Goal: Check status: Check status

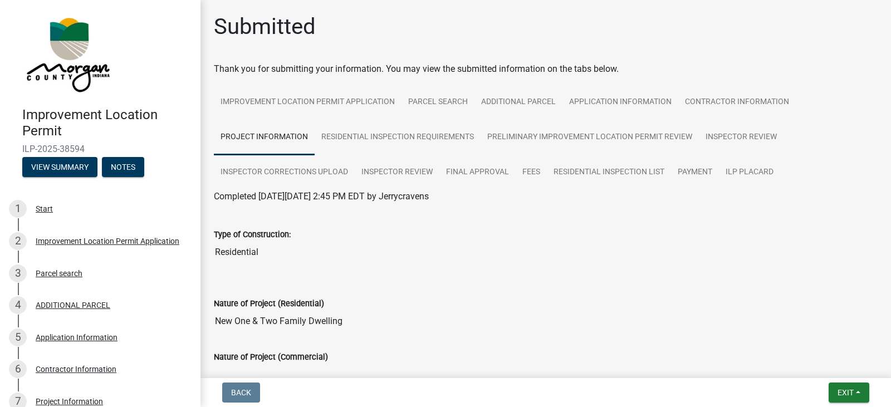
scroll to position [2338, 0]
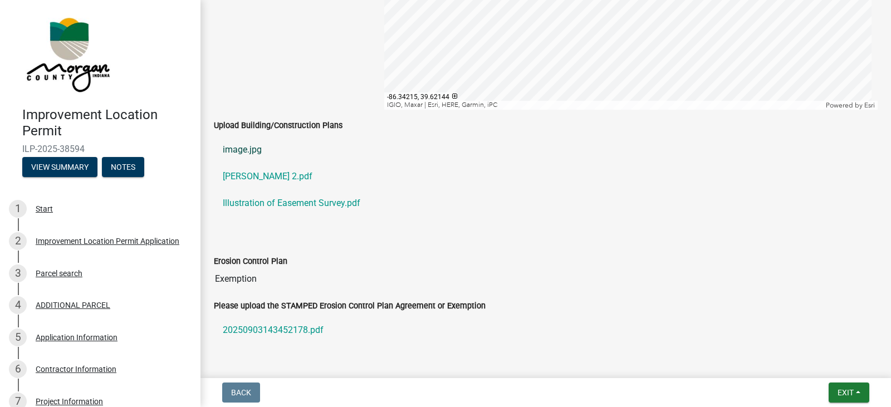
click at [256, 150] on link "image.jpg" at bounding box center [546, 149] width 664 height 27
click at [293, 174] on link "[PERSON_NAME] 2.pdf" at bounding box center [546, 176] width 664 height 27
click at [312, 200] on link "Illustration of Easement Survey.pdf" at bounding box center [546, 203] width 664 height 27
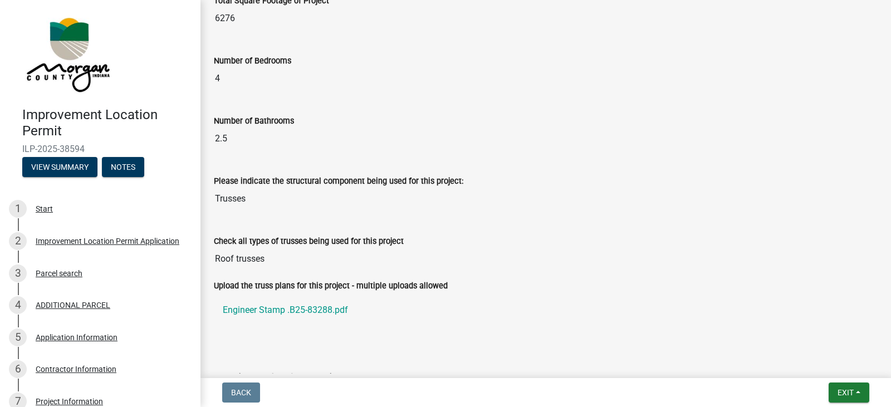
scroll to position [1051, 0]
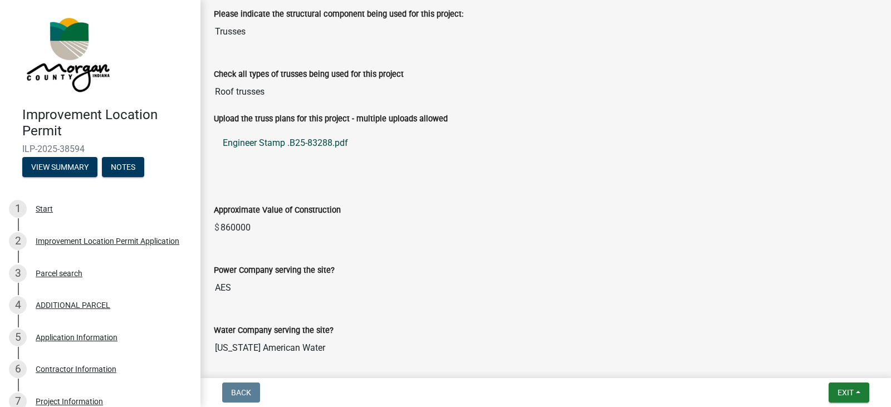
click at [304, 143] on link "Engineer Stamp .B25-83288.pdf" at bounding box center [546, 143] width 664 height 27
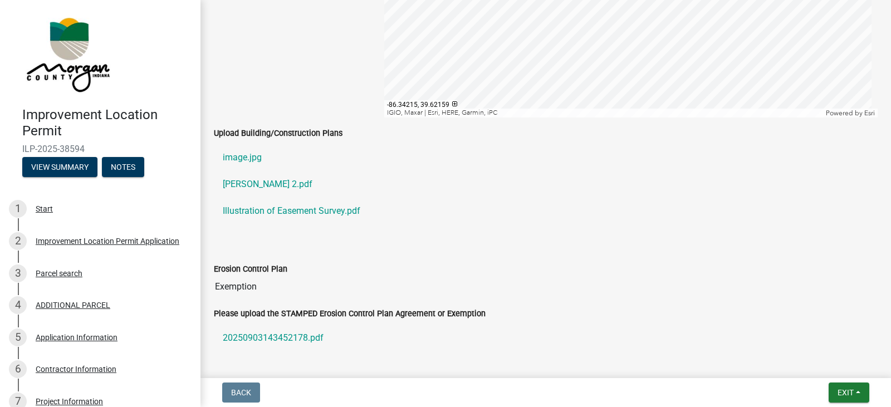
scroll to position [2332, 0]
click at [269, 182] on link "[PERSON_NAME] 2.pdf" at bounding box center [546, 183] width 664 height 27
click at [246, 156] on link "image.jpg" at bounding box center [546, 156] width 664 height 27
click at [269, 208] on link "Illustration of Easement Survey.pdf" at bounding box center [546, 210] width 664 height 27
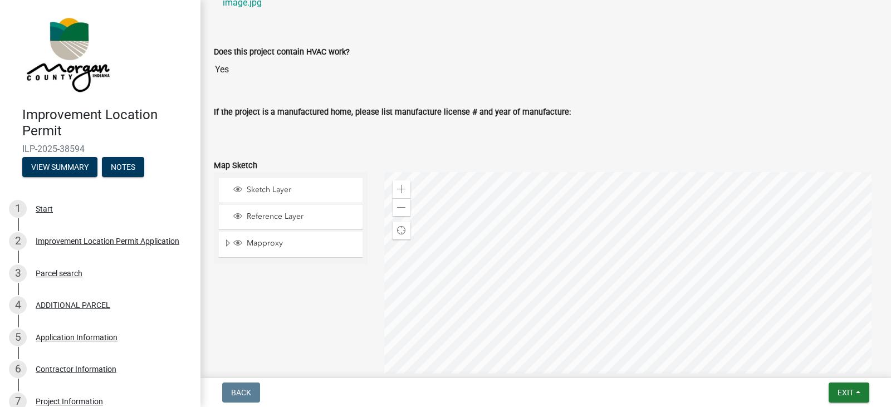
scroll to position [2276, 0]
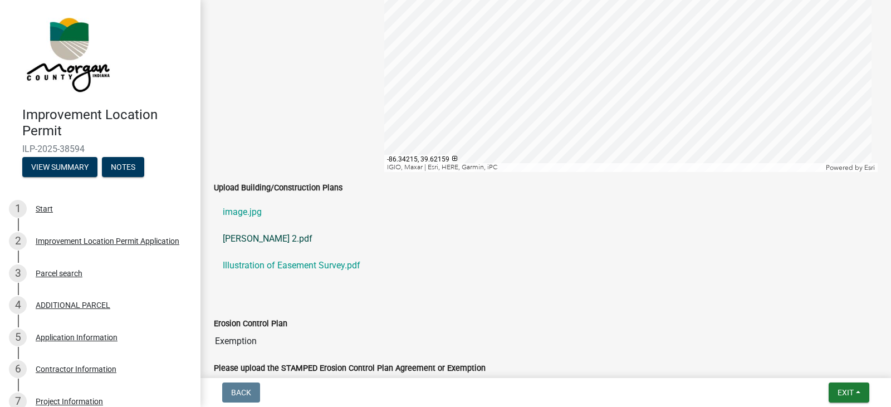
click at [298, 235] on link "[PERSON_NAME] 2.pdf" at bounding box center [546, 238] width 664 height 27
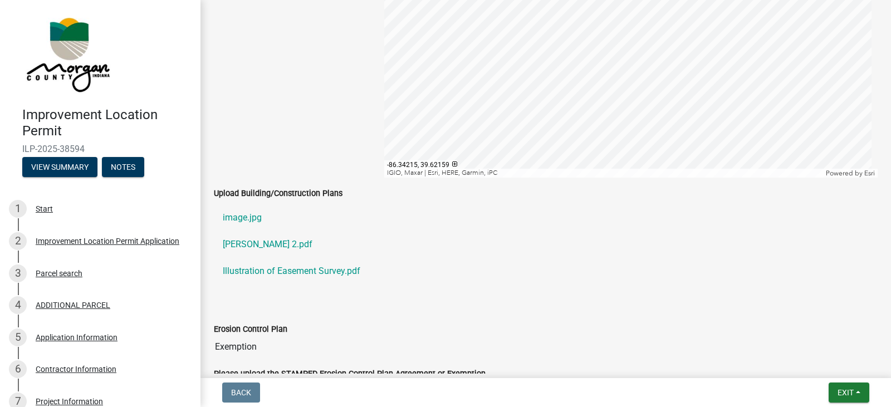
scroll to position [2387, 0]
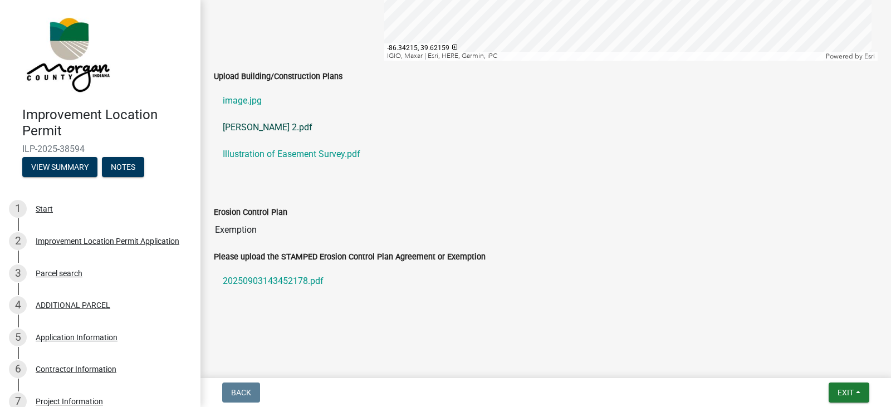
click at [293, 129] on link "[PERSON_NAME] 2.pdf" at bounding box center [546, 127] width 664 height 27
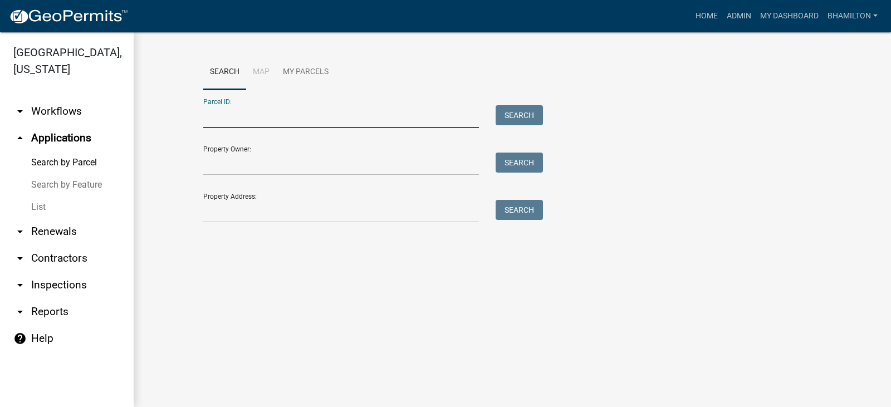
click at [227, 117] on input "Parcel ID:" at bounding box center [341, 116] width 276 height 23
paste input "55-05-15-300-010.001-004"
type input "55-05-15-300-010.001-004"
click at [519, 118] on button "Search" at bounding box center [519, 115] width 47 height 20
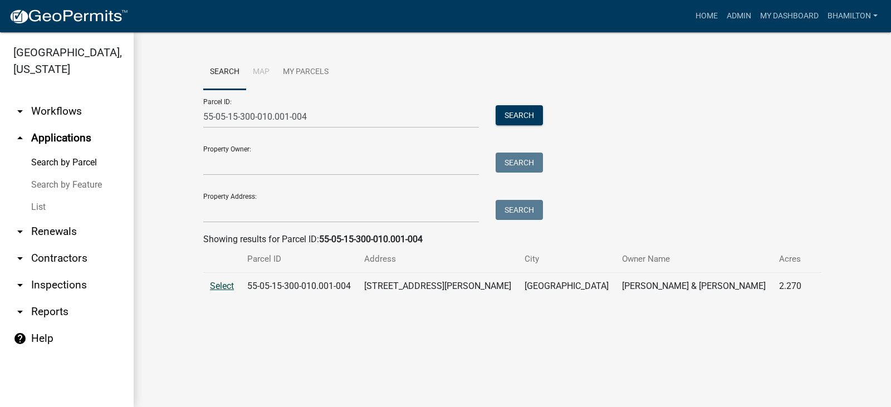
click at [228, 287] on span "Select" at bounding box center [222, 286] width 24 height 11
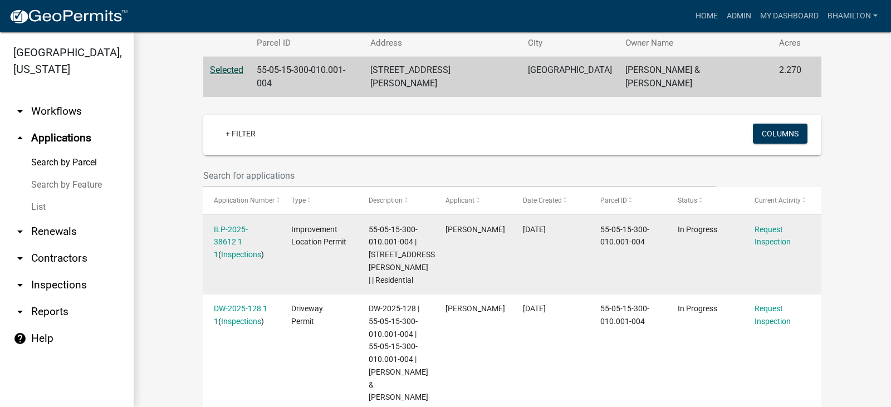
scroll to position [262, 0]
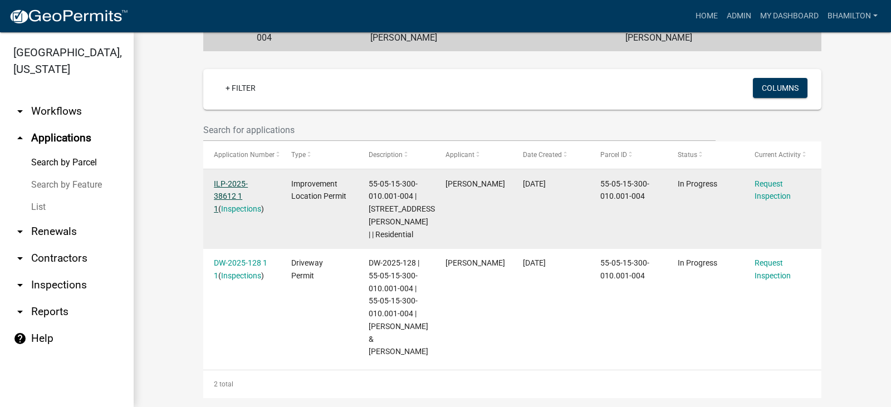
click at [248, 179] on link "ILP-2025-38612 1 1" at bounding box center [231, 196] width 34 height 35
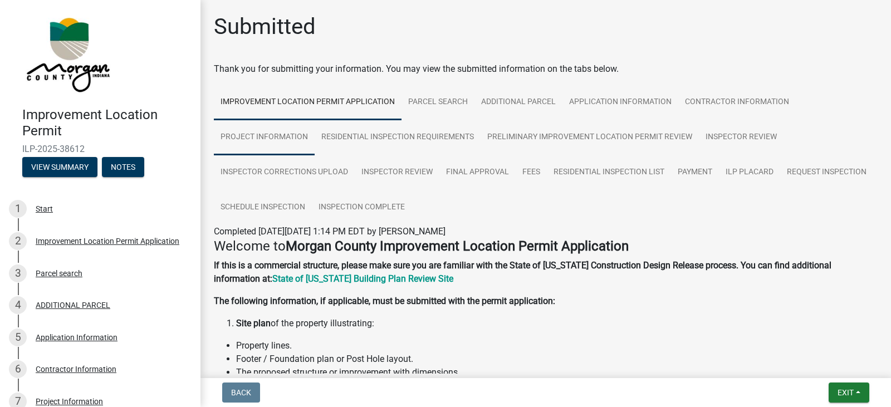
click at [287, 135] on link "Project Information" at bounding box center [264, 138] width 101 height 36
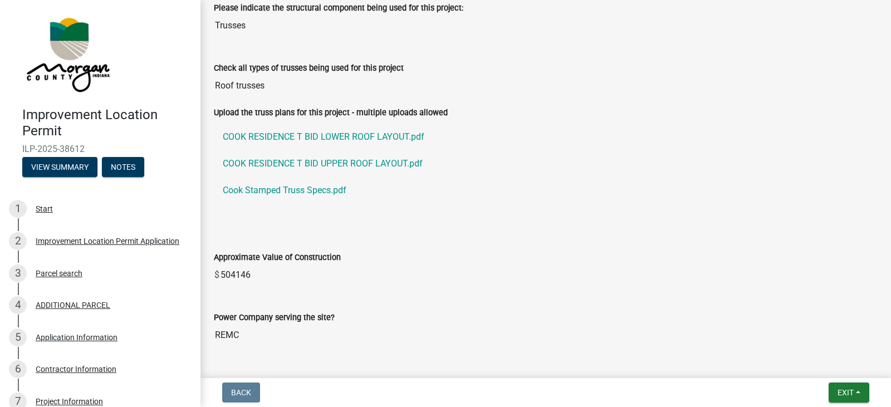
scroll to position [1114, 0]
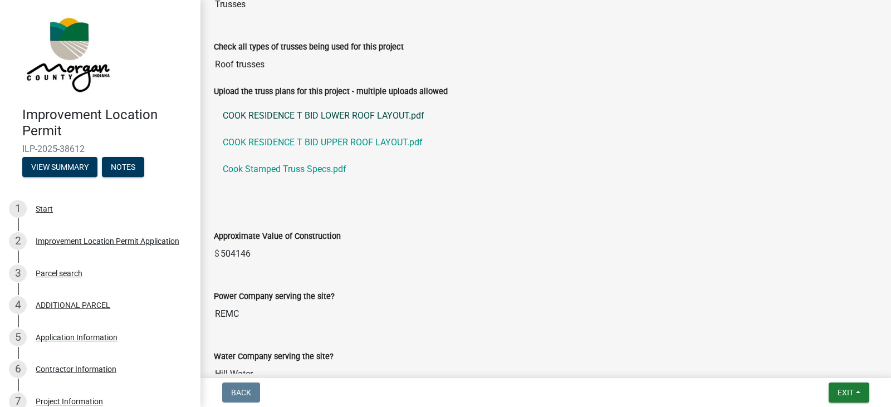
click at [364, 117] on link "COOK RESIDENCE T BID LOWER ROOF LAYOUT.pdf" at bounding box center [546, 115] width 664 height 27
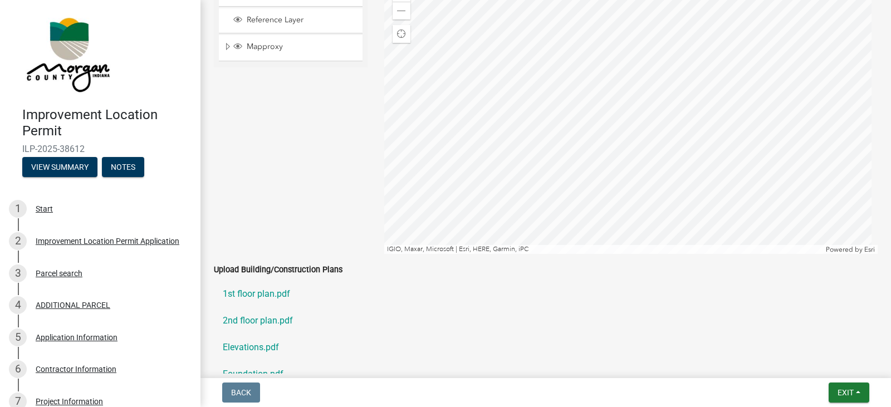
scroll to position [2450, 0]
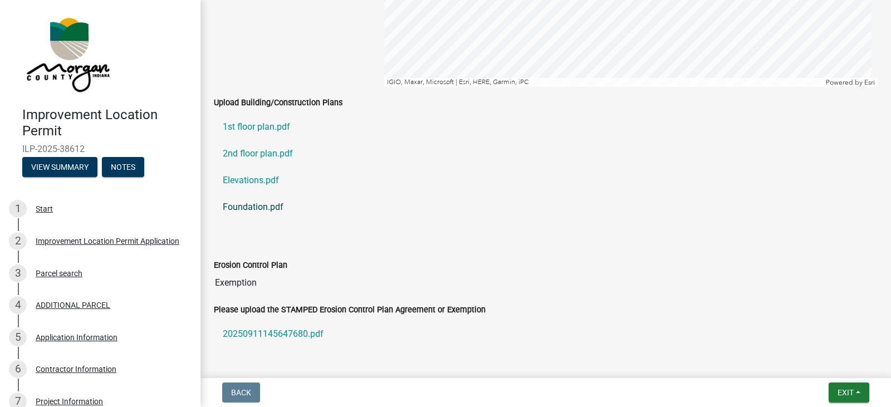
click at [275, 204] on link "Foundation.pdf" at bounding box center [546, 207] width 664 height 27
click at [282, 123] on link "1st floor plan.pdf" at bounding box center [546, 127] width 664 height 27
click at [265, 153] on link "2nd floor plan.pdf" at bounding box center [546, 153] width 664 height 27
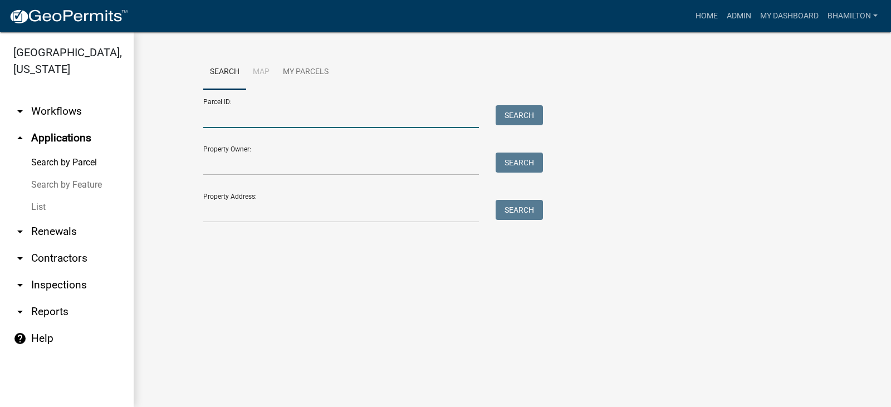
click at [217, 115] on input "Parcel ID:" at bounding box center [341, 116] width 276 height 23
paste input "55-01-27-400-004.006-004"
type input "55-01-27-400-004.006-004"
click at [511, 117] on button "Search" at bounding box center [519, 115] width 47 height 20
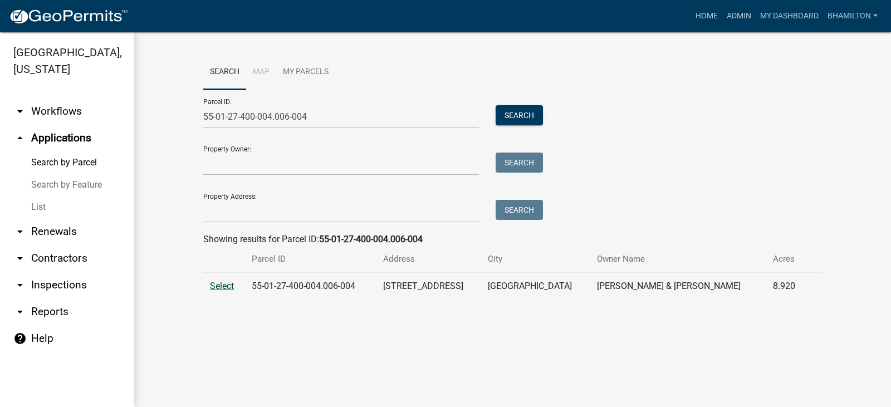
click at [231, 285] on span "Select" at bounding box center [222, 286] width 24 height 11
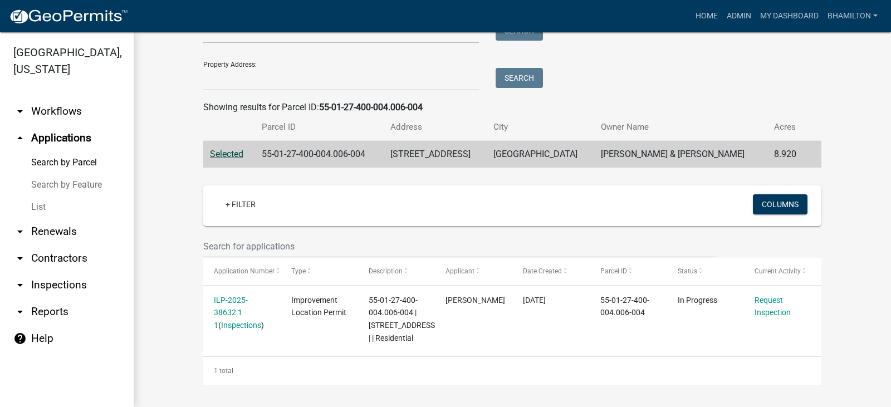
scroll to position [144, 0]
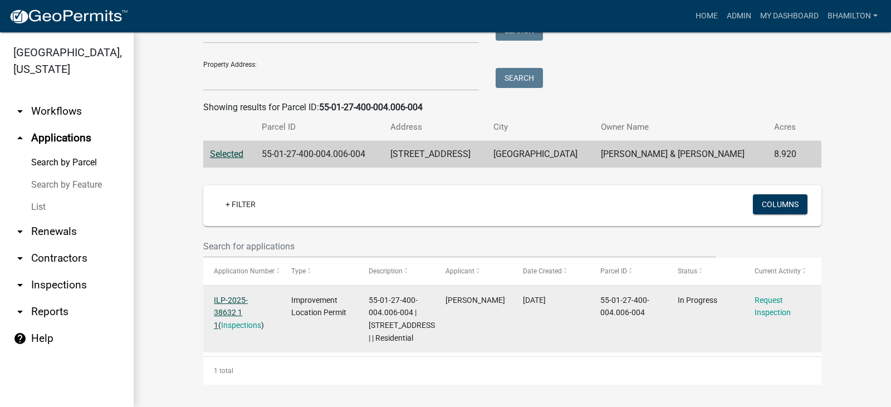
click at [233, 296] on link "ILP-2025-38632 1 1" at bounding box center [231, 313] width 34 height 35
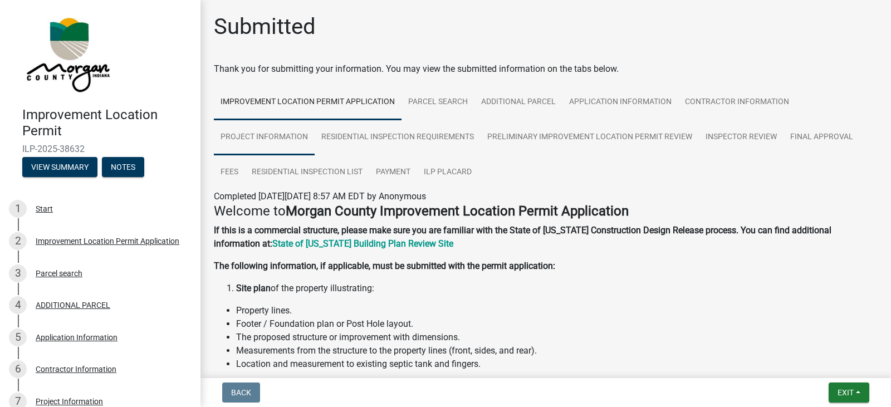
click at [276, 134] on link "Project Information" at bounding box center [264, 138] width 101 height 36
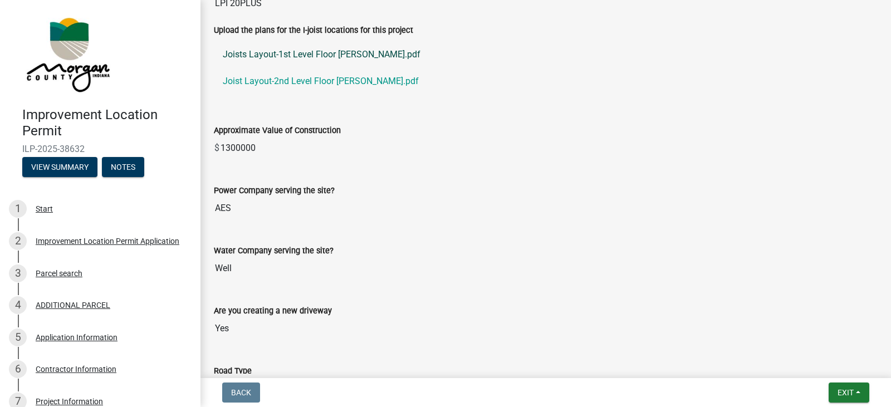
scroll to position [1336, 0]
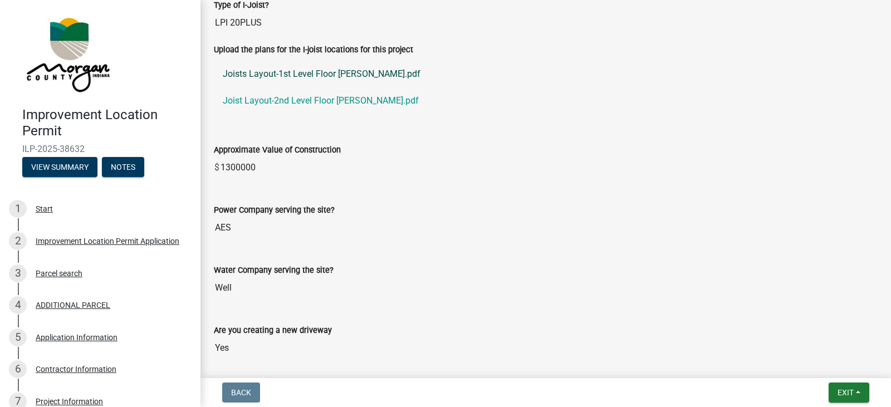
click at [320, 77] on link "Joists Layout-1st Level Floor [PERSON_NAME].pdf" at bounding box center [546, 74] width 664 height 27
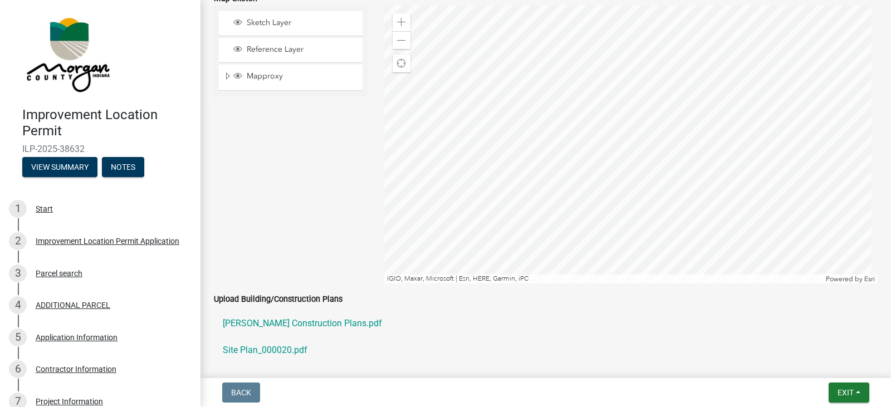
scroll to position [2534, 0]
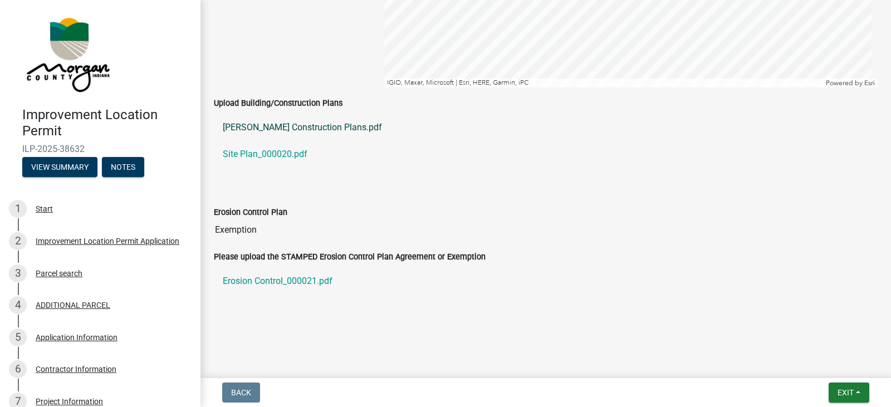
click at [278, 127] on link "[PERSON_NAME] Construction Plans.pdf" at bounding box center [546, 127] width 664 height 27
